Goal: Transaction & Acquisition: Purchase product/service

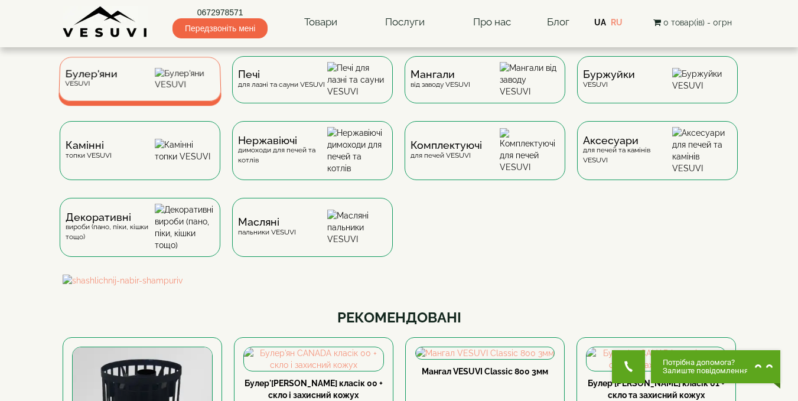
click at [110, 79] on span "Булер'яни" at bounding box center [91, 74] width 53 height 9
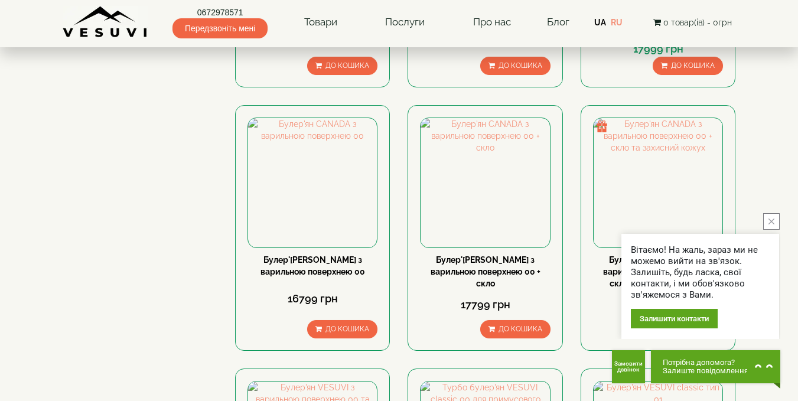
scroll to position [1240, 0]
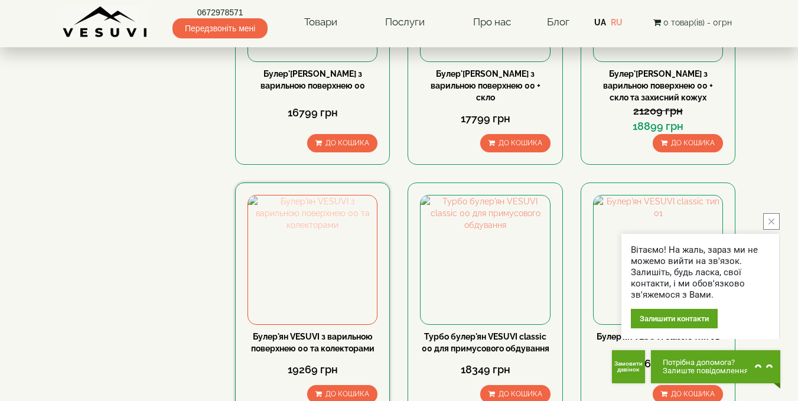
click at [348, 195] on img at bounding box center [312, 259] width 129 height 129
